Goal: Navigation & Orientation: Find specific page/section

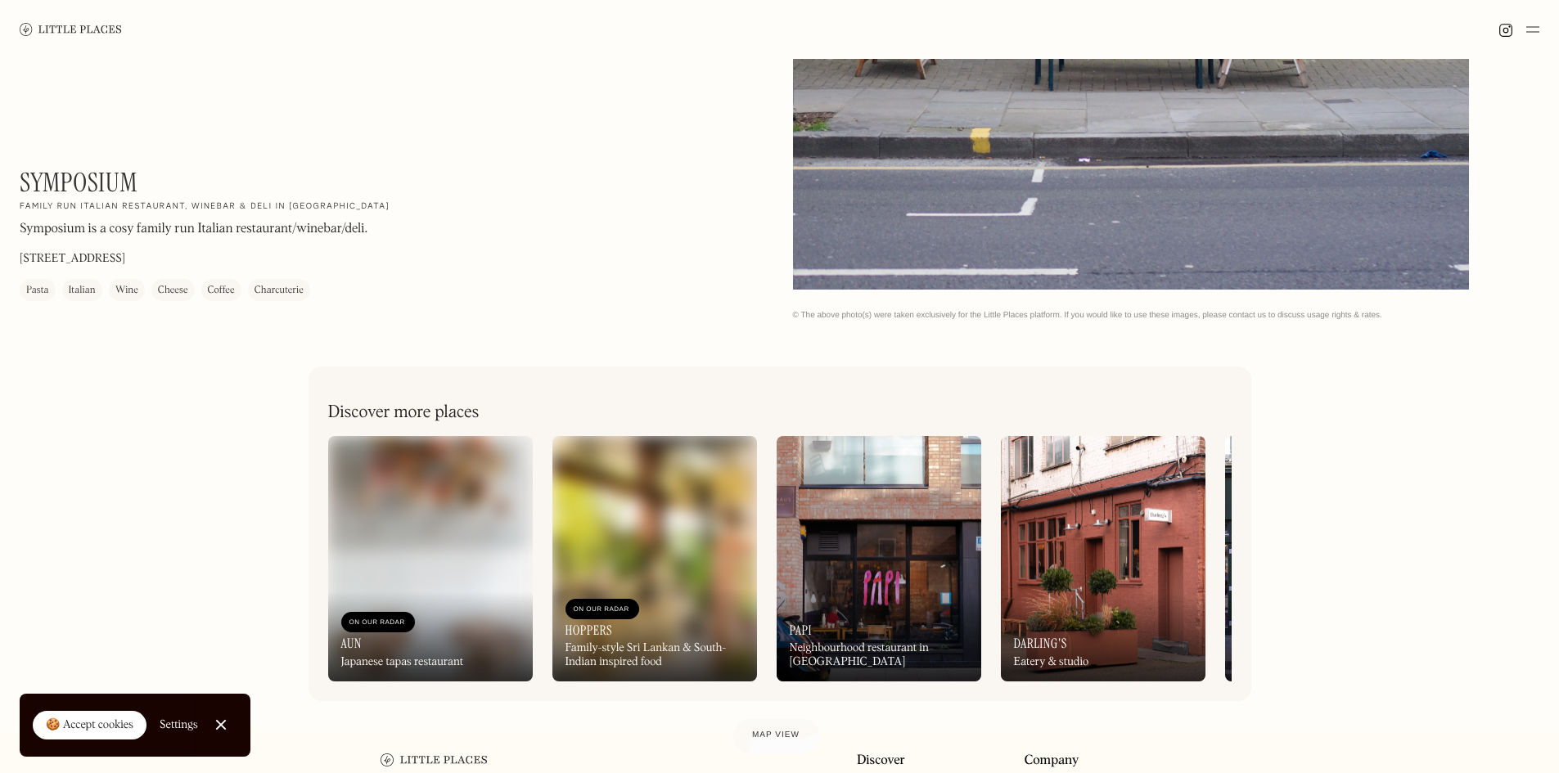
scroll to position [860, 0]
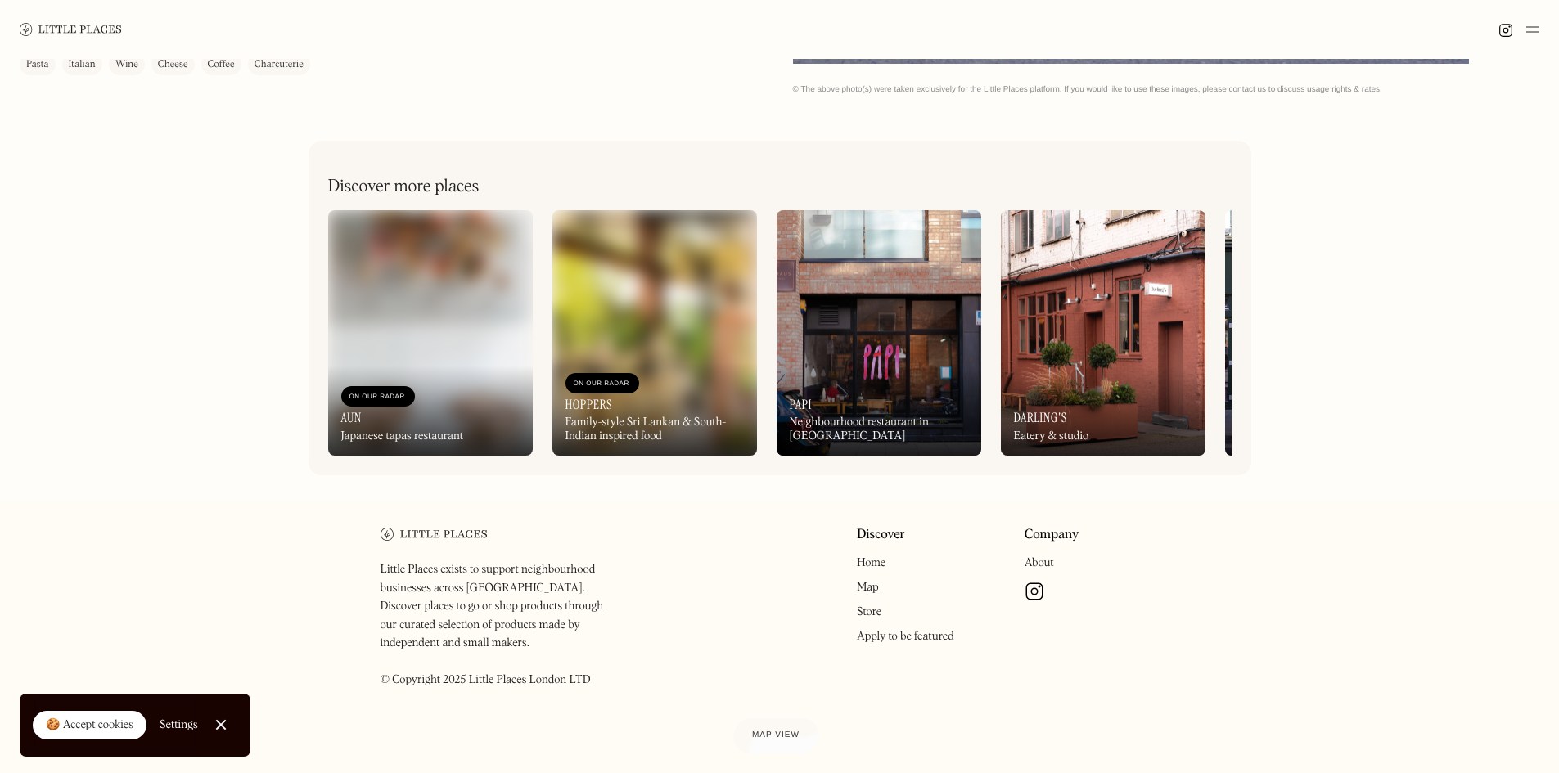
click at [692, 408] on div "On Our Radar Hoppers Family-style Sri Lankan & South-Indian inspired food" at bounding box center [654, 410] width 205 height 94
click at [875, 569] on link "Home" at bounding box center [871, 562] width 29 height 11
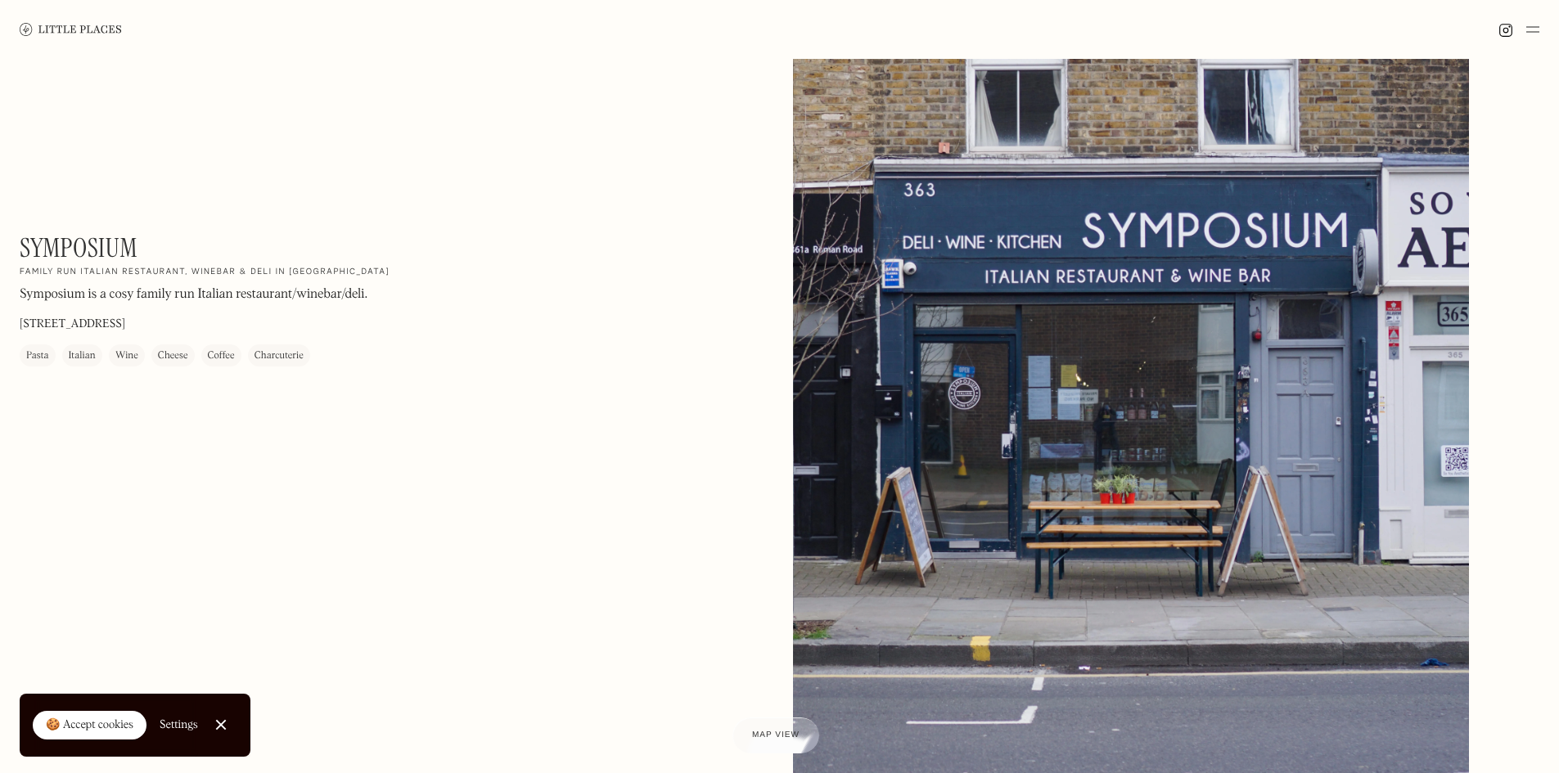
scroll to position [0, 0]
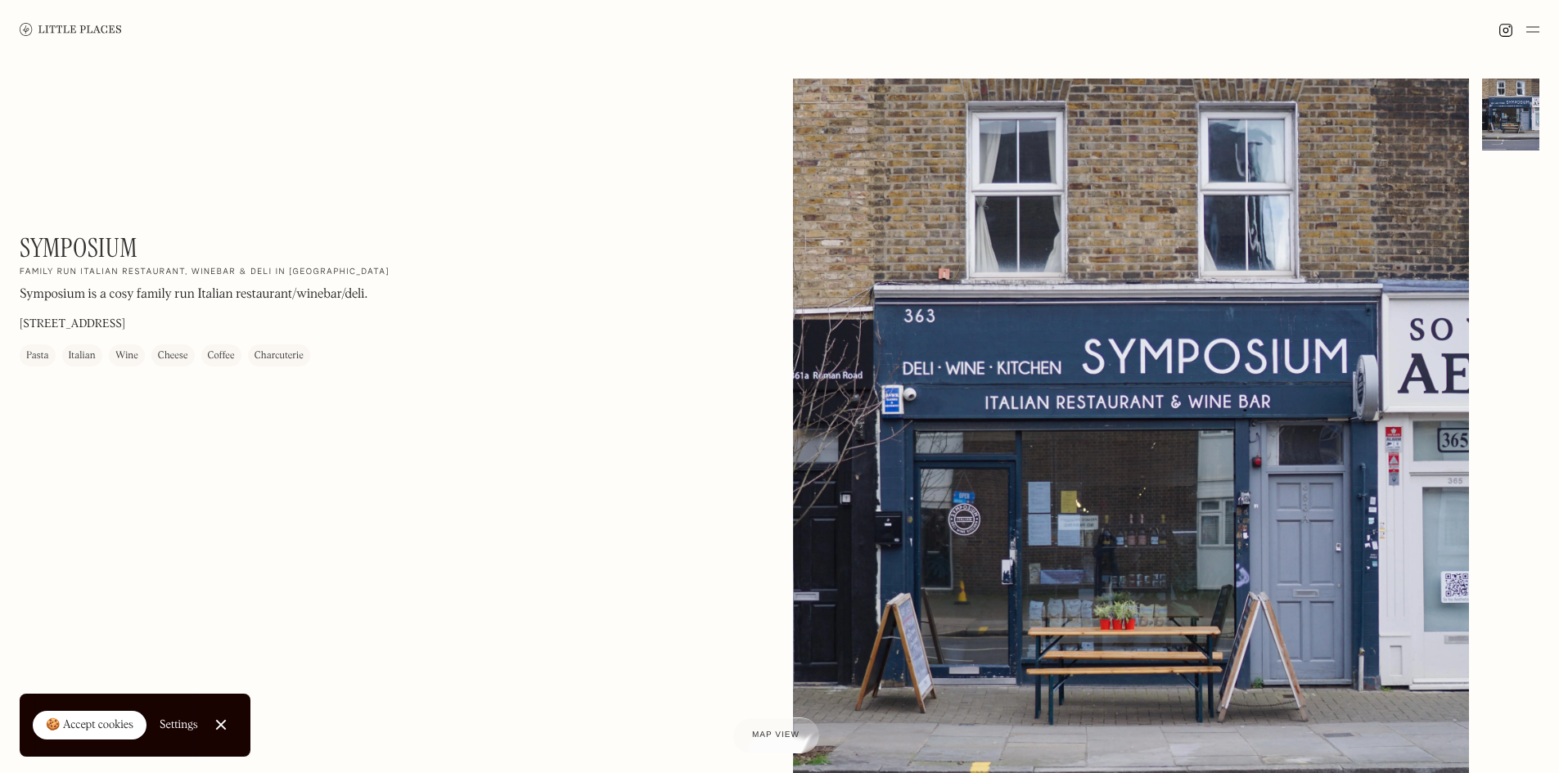
click at [1038, 381] on div at bounding box center [1131, 501] width 677 height 845
click at [49, 357] on div "Pasta" at bounding box center [38, 356] width 36 height 22
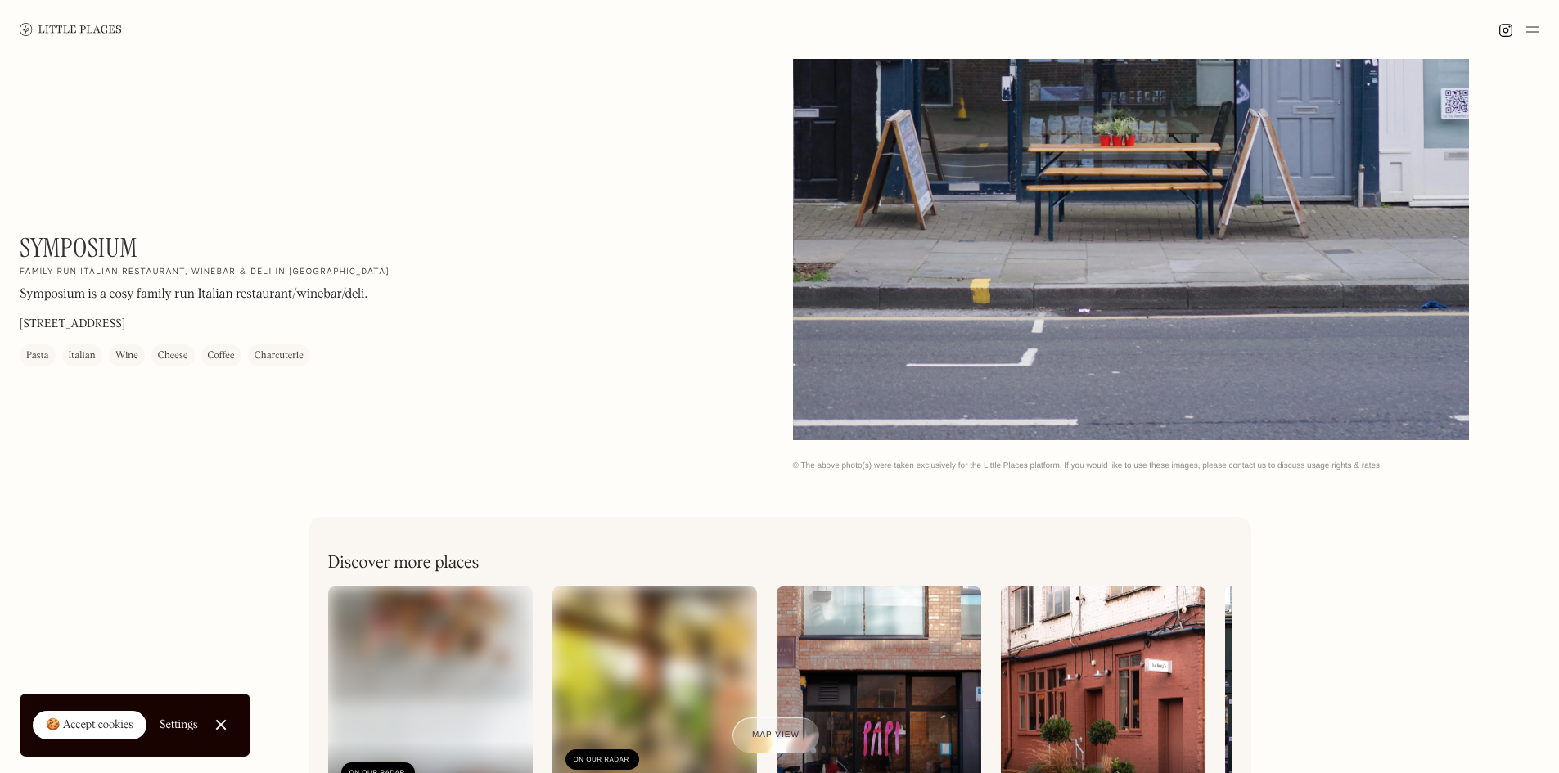
scroll to position [655, 0]
